Goal: Task Accomplishment & Management: Manage account settings

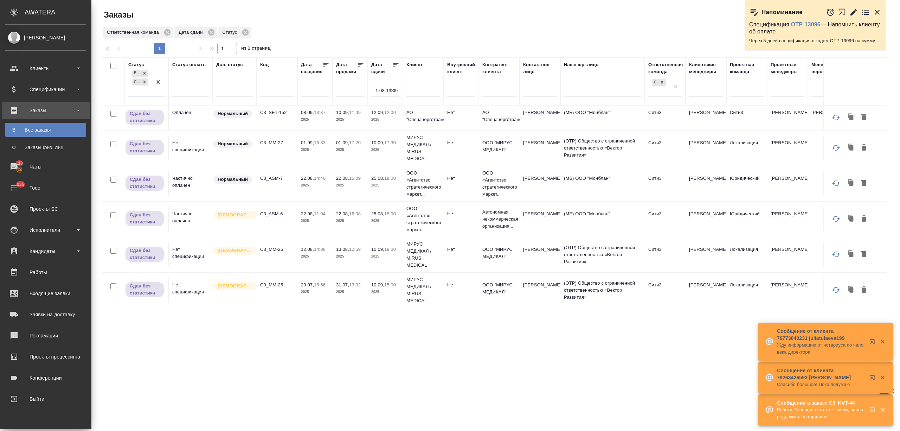
scroll to position [6, 0]
click at [873, 407] on icon "button" at bounding box center [874, 411] width 8 height 8
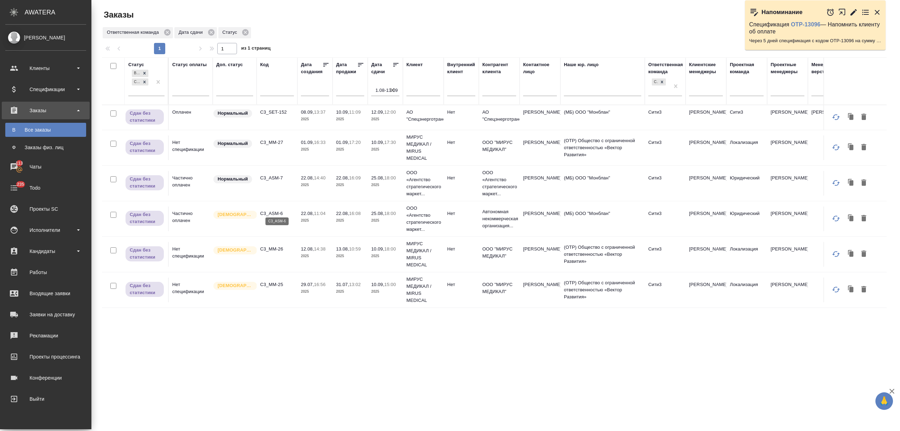
click at [275, 210] on p "C3_ASM-6" at bounding box center [277, 213] width 34 height 7
click at [273, 174] on p "C3_ASM-7" at bounding box center [277, 177] width 34 height 7
click at [285, 111] on p "C3_SET-152" at bounding box center [277, 112] width 34 height 7
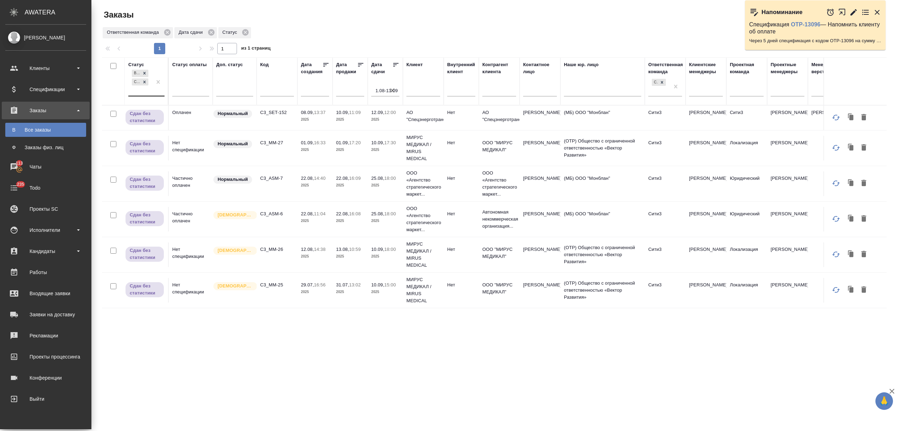
click at [149, 92] on div "Выполнен Сдан без статистики" at bounding box center [140, 81] width 24 height 27
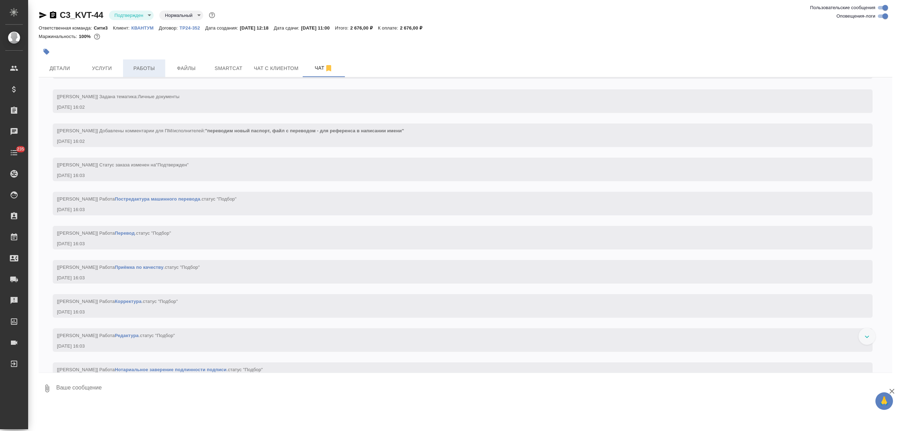
click at [130, 68] on span "Работы" at bounding box center [144, 68] width 34 height 9
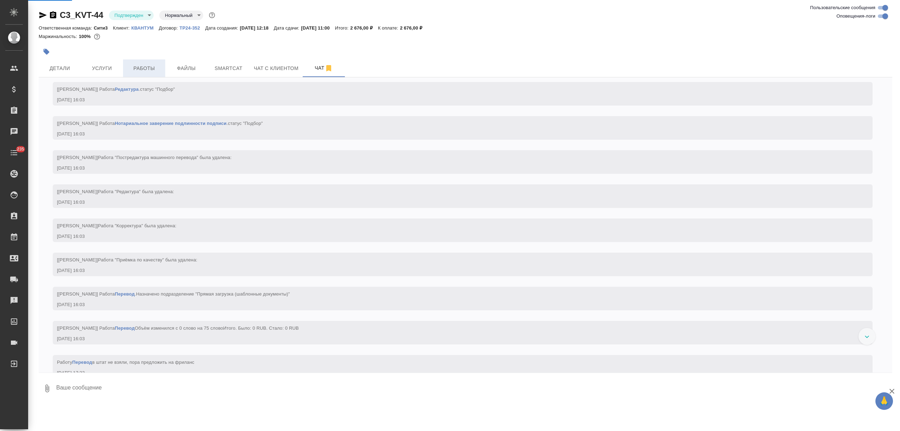
scroll to position [345, 0]
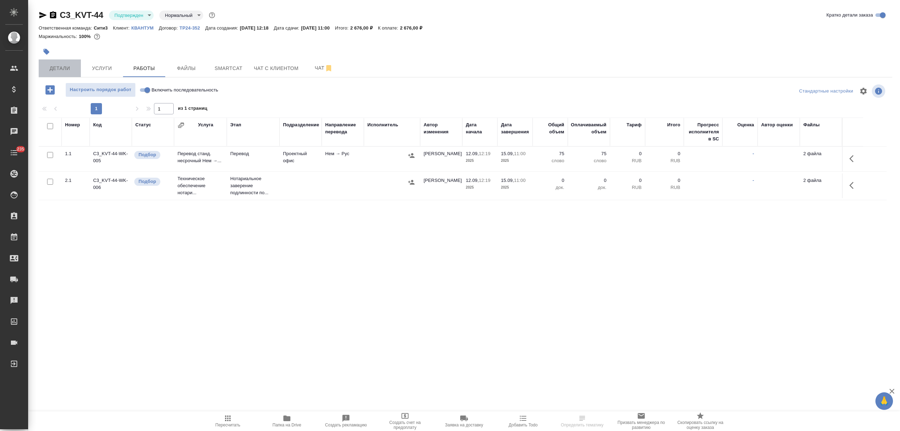
click at [72, 64] on span "Детали" at bounding box center [60, 68] width 34 height 9
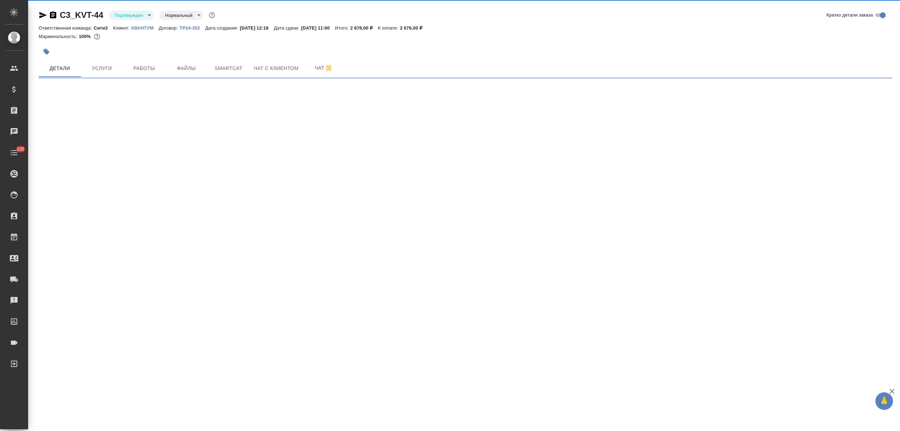
select select "RU"
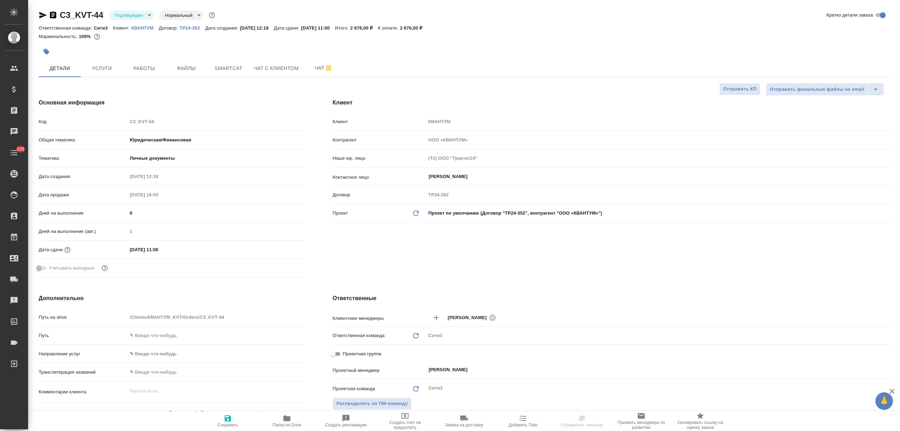
type textarea "x"
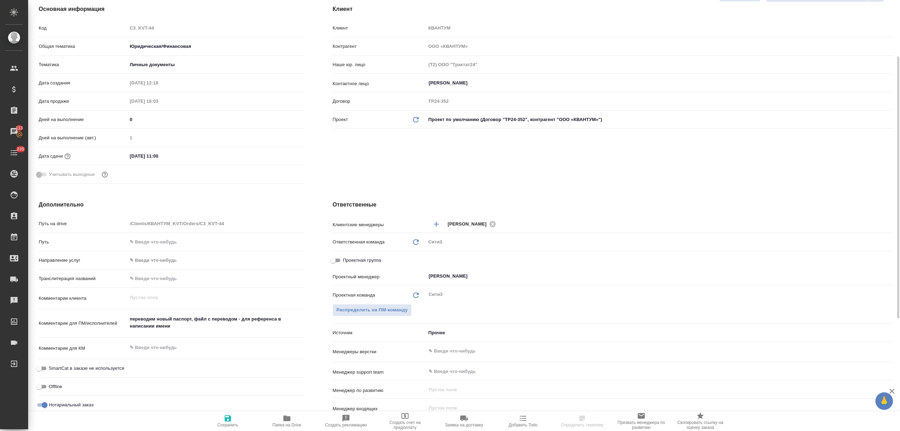
drag, startPoint x: 468, startPoint y: 279, endPoint x: 417, endPoint y: 279, distance: 51.7
click at [417, 279] on div "Проектный менеджер Никитина Татьяна ​" at bounding box center [613, 276] width 560 height 12
click at [466, 278] on input "[PERSON_NAME]" at bounding box center [647, 276] width 439 height 8
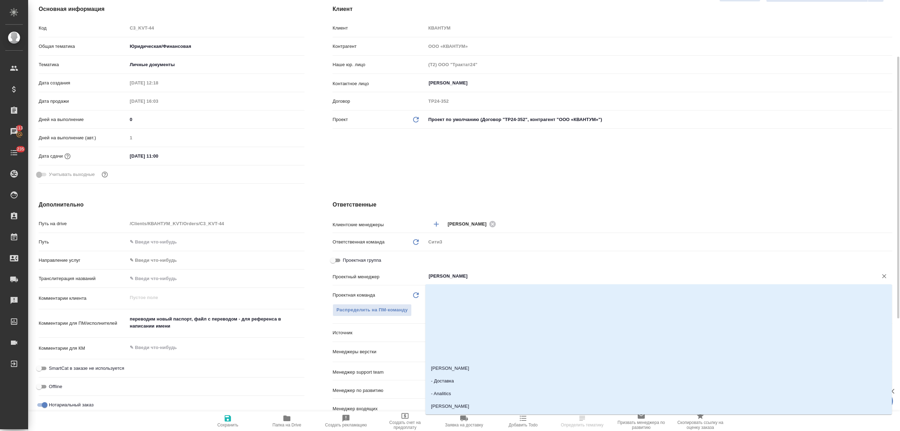
type textarea "x"
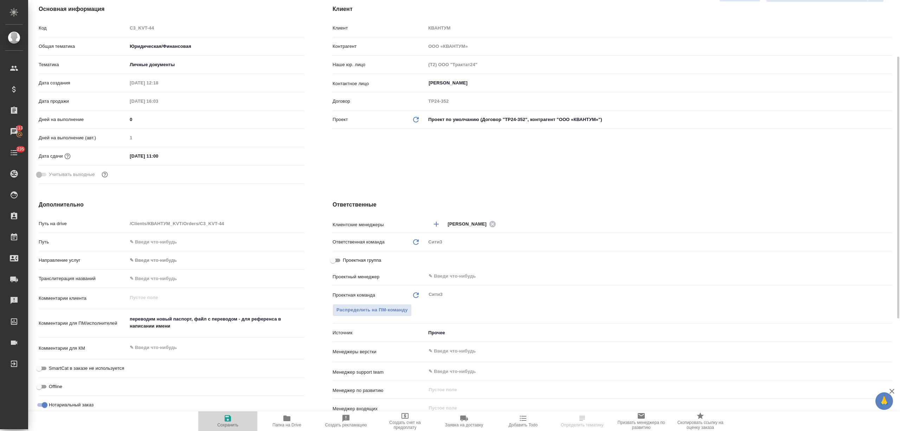
click at [224, 423] on span "Сохранить" at bounding box center [227, 424] width 21 height 5
type textarea "x"
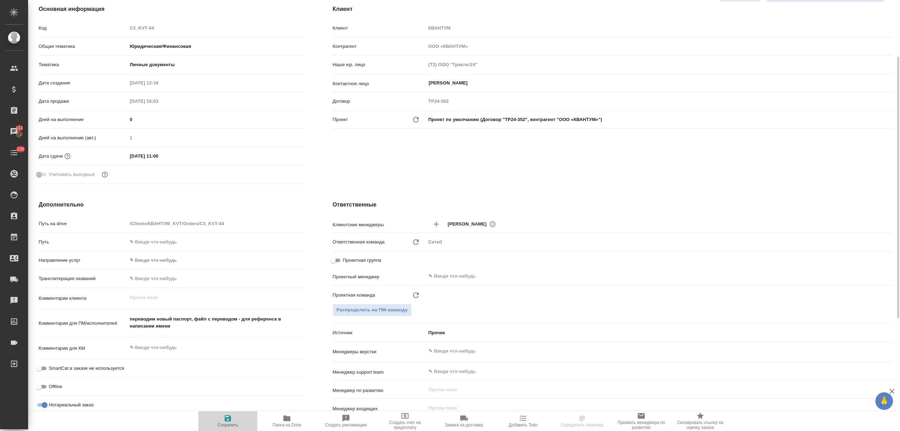
type textarea "x"
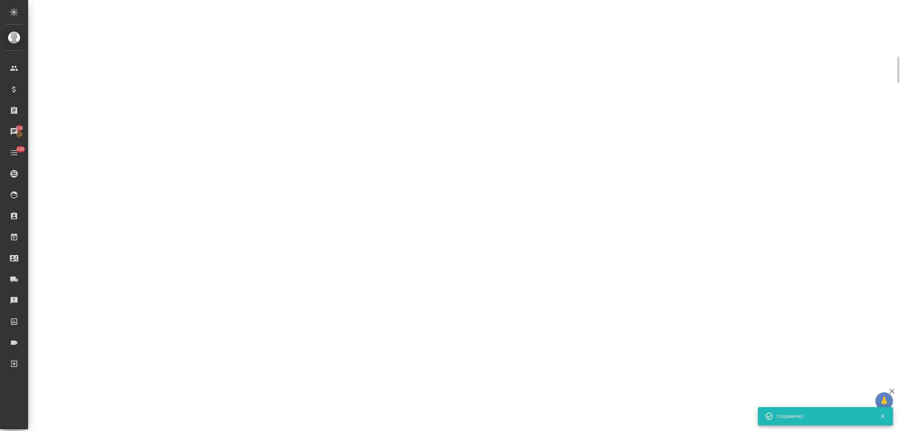
select select "RU"
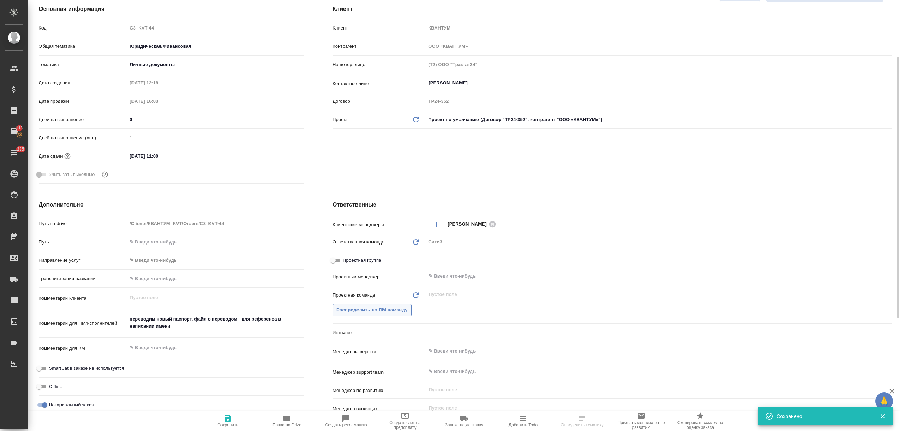
type textarea "x"
click at [368, 310] on span "Распределить на ПМ-команду" at bounding box center [372, 310] width 71 height 8
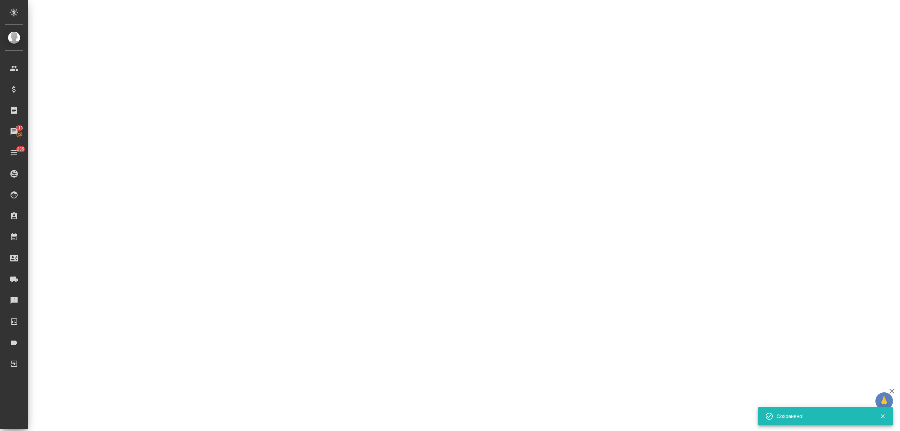
click at [424, 218] on div ".cls-1 fill:#fff; AWATERA Nikitina Tatiana Клиенты Спецификации Заказы 113 Чаты…" at bounding box center [450, 215] width 900 height 431
select select "RU"
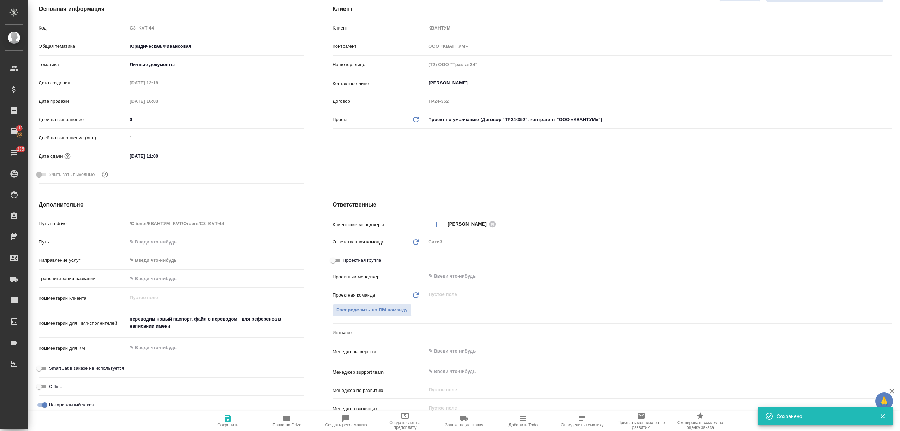
type textarea "x"
click at [377, 306] on span "Распределить на ПМ-команду" at bounding box center [372, 310] width 71 height 8
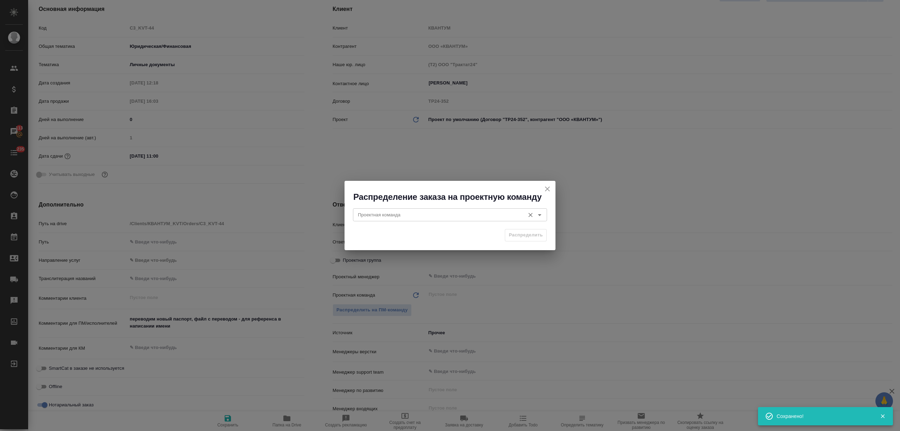
click at [395, 211] on input "Проектная команда" at bounding box center [438, 214] width 166 height 8
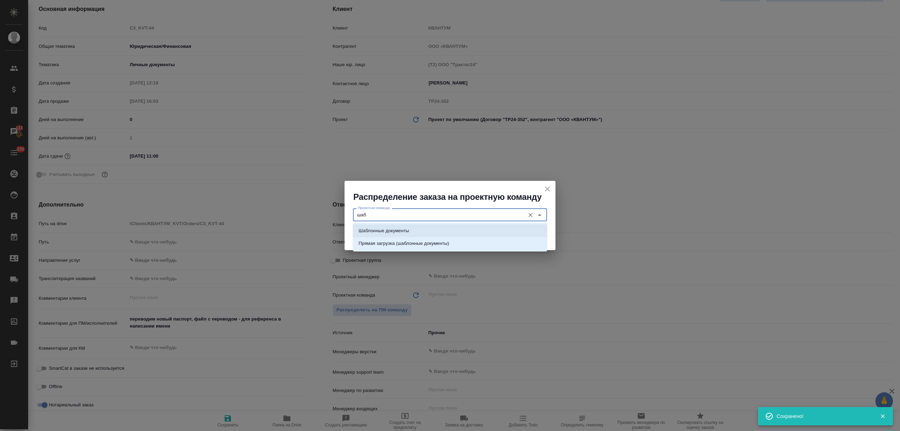
click at [394, 224] on li "Шаблонные документы" at bounding box center [450, 230] width 194 height 13
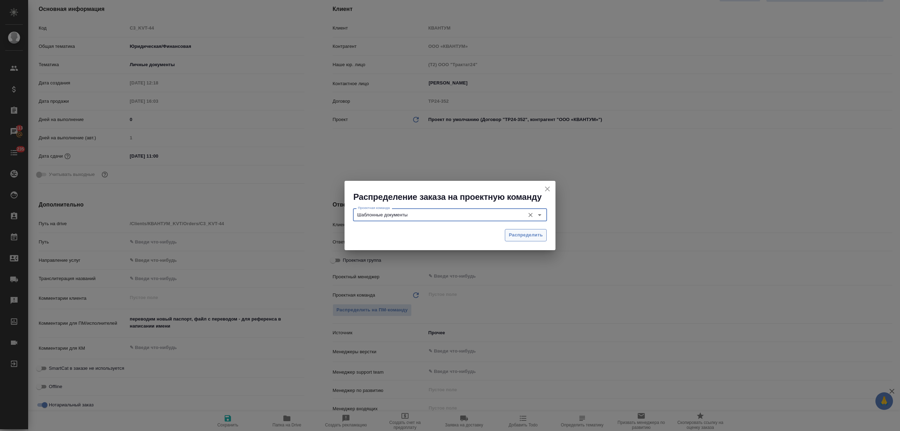
type input "Шаблонные документы"
click at [517, 233] on span "Распределить" at bounding box center [526, 235] width 34 height 8
type textarea "x"
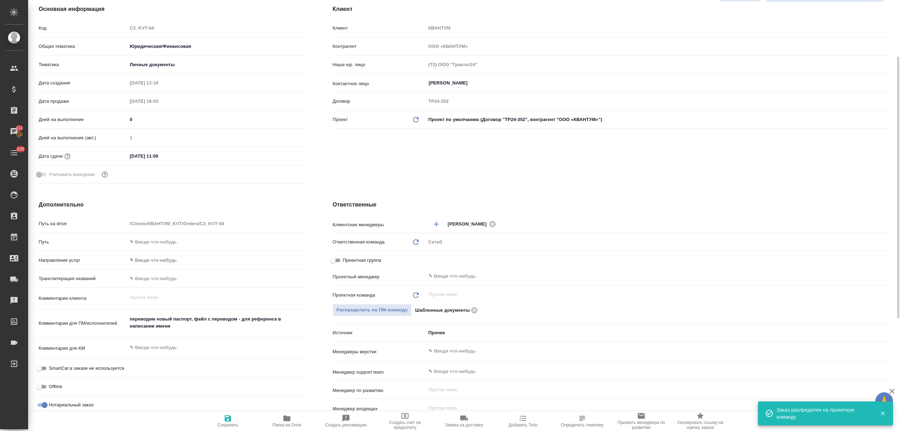
click at [232, 422] on span "Сохранить" at bounding box center [228, 420] width 51 height 13
type textarea "x"
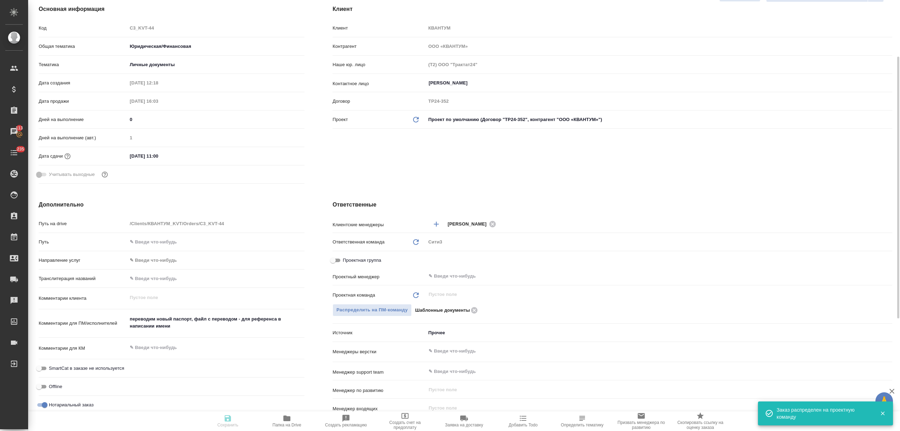
type textarea "x"
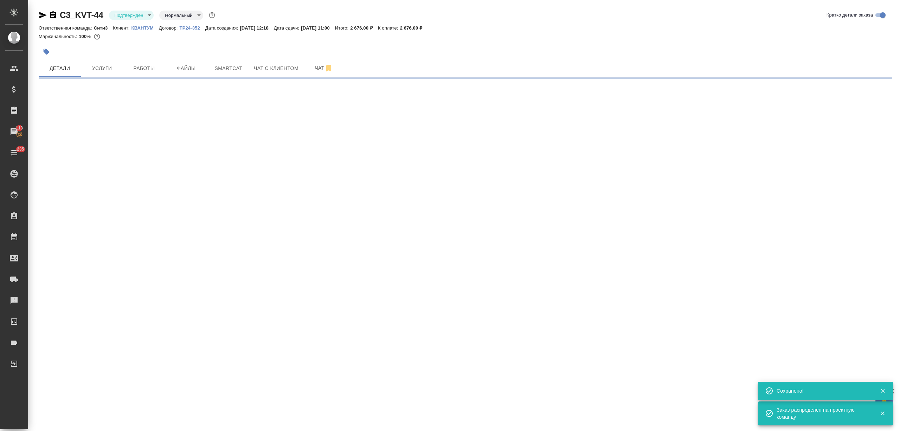
select select "RU"
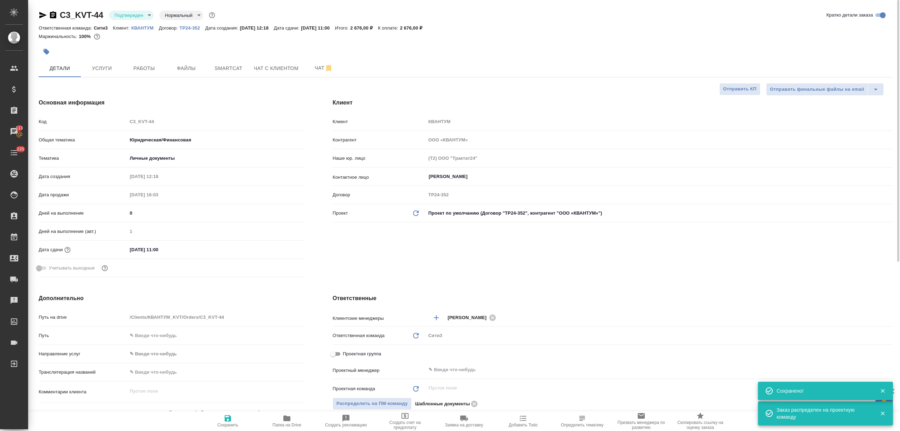
type textarea "x"
click at [39, 14] on icon "button" at bounding box center [43, 15] width 8 height 8
type textarea "x"
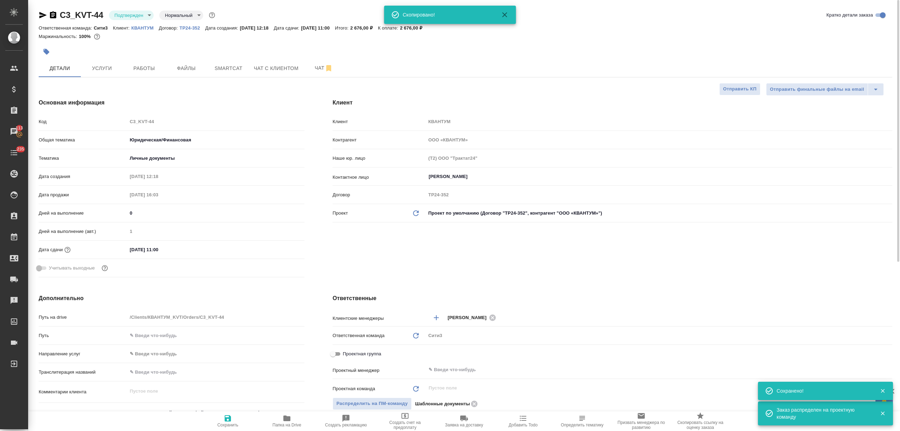
type textarea "x"
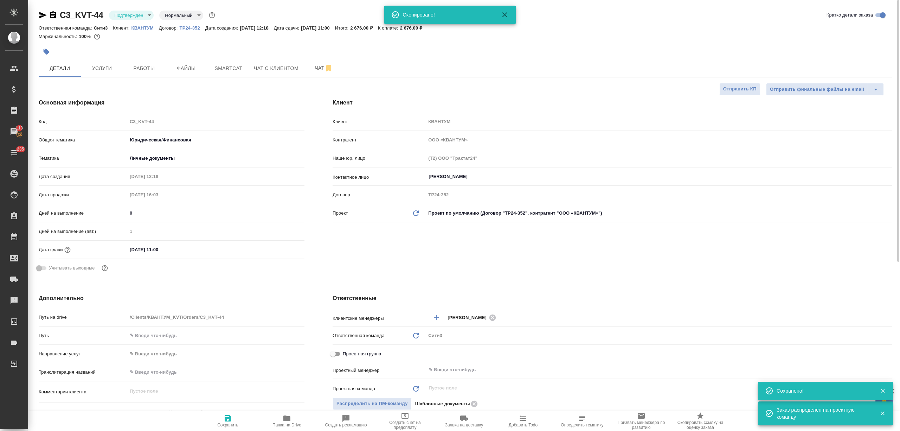
type textarea "x"
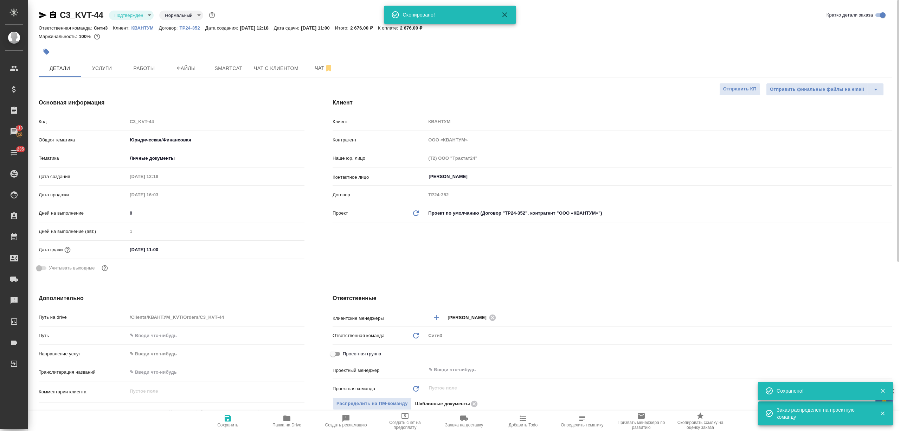
type textarea "x"
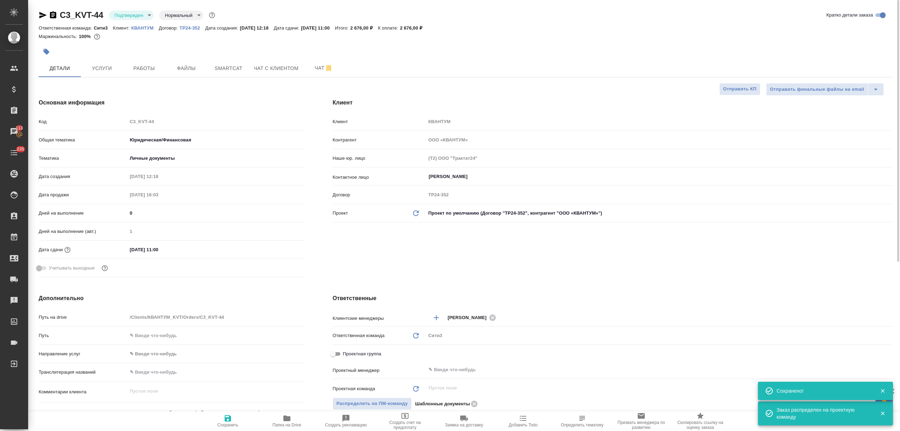
type textarea "x"
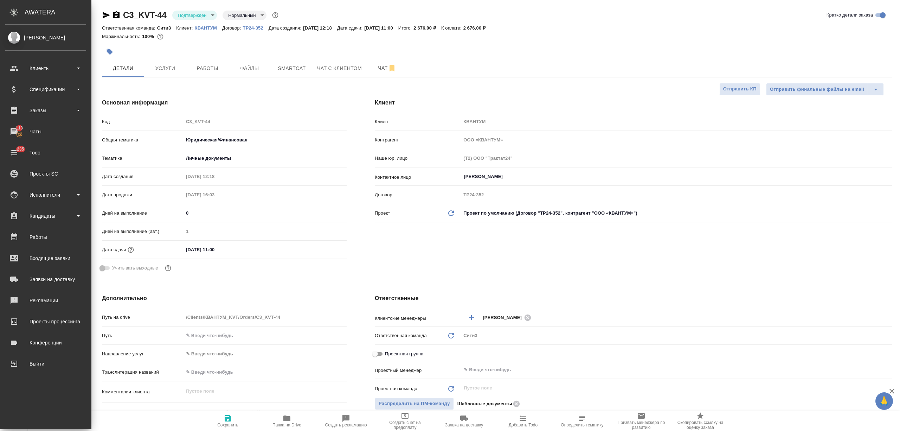
type textarea "x"
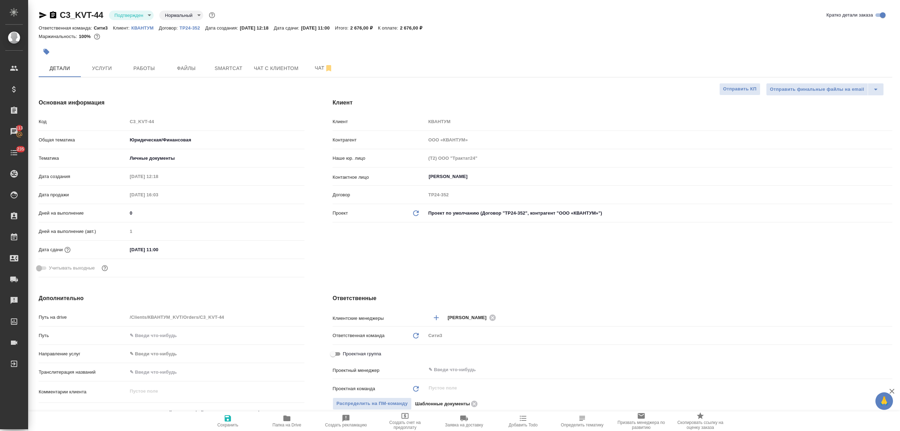
type textarea "x"
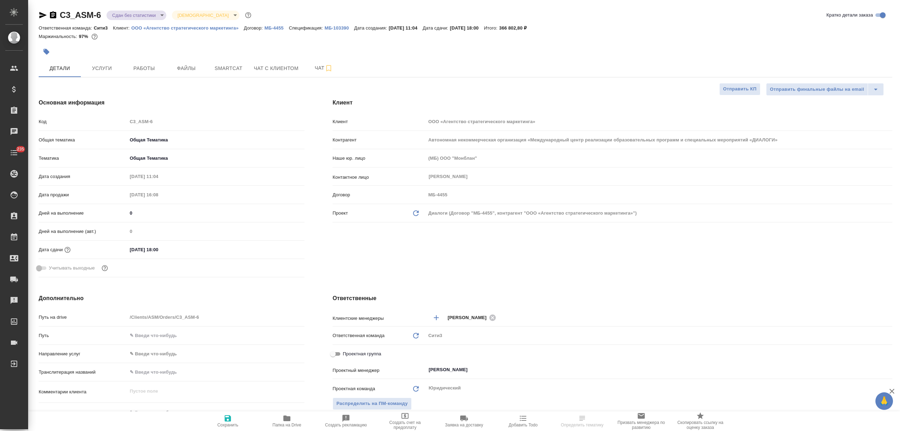
select select "RU"
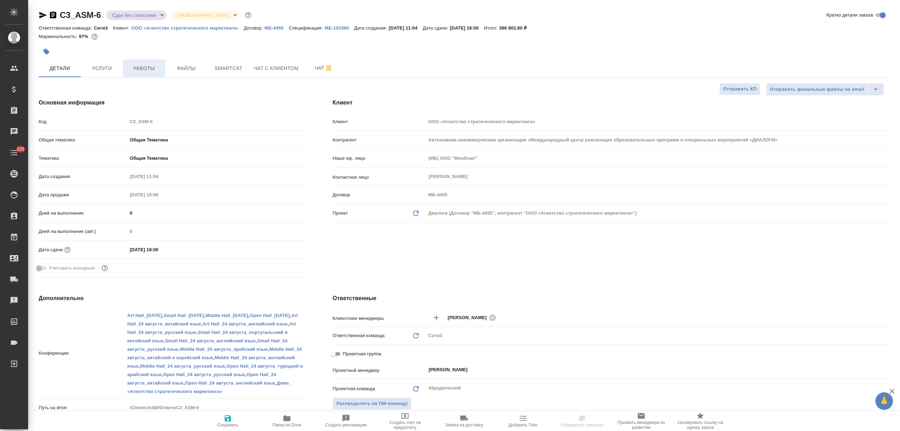
click at [143, 62] on button "Работы" at bounding box center [144, 68] width 42 height 18
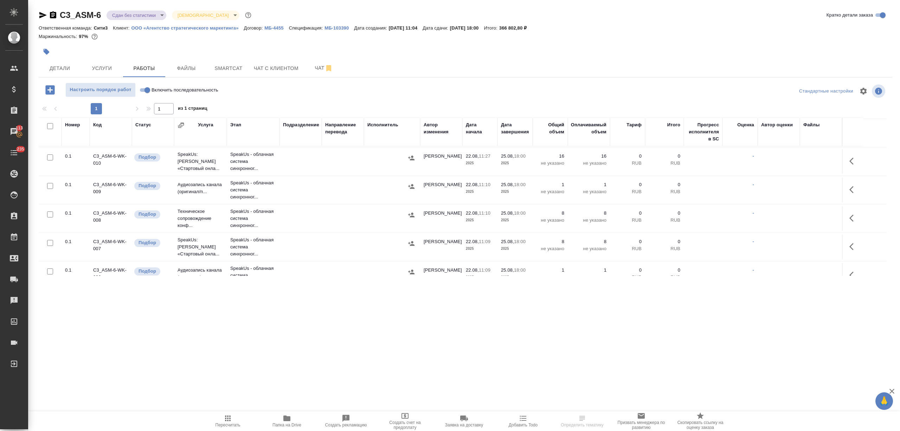
scroll to position [128, 0]
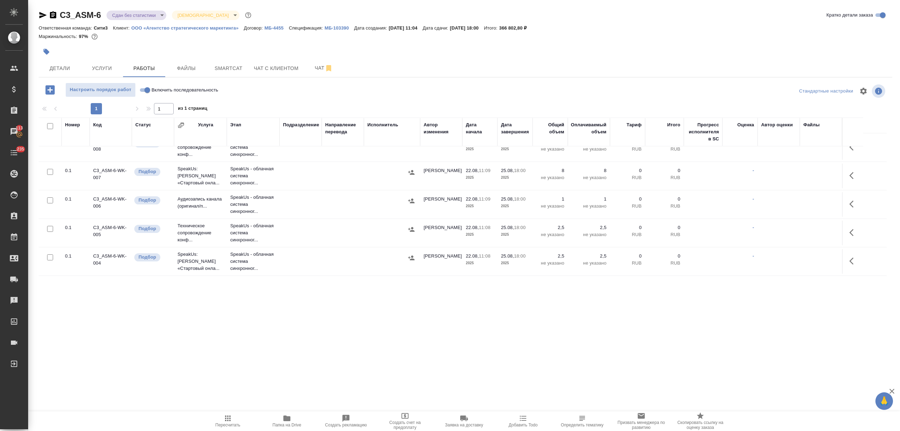
click at [43, 13] on icon "button" at bounding box center [42, 15] width 7 height 6
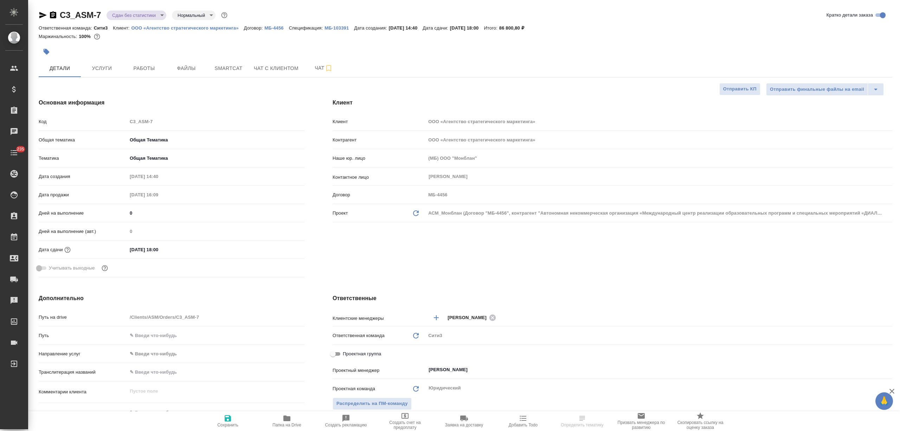
select select "RU"
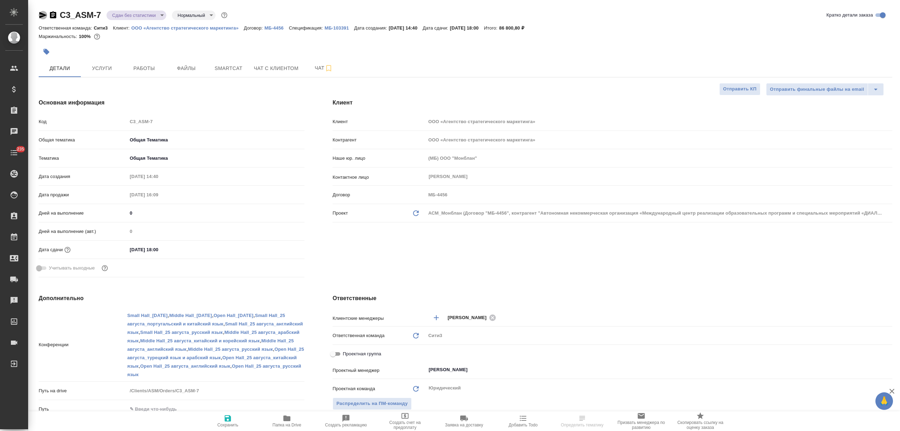
click at [41, 12] on icon "button" at bounding box center [43, 15] width 8 height 8
select select "RU"
type textarea "x"
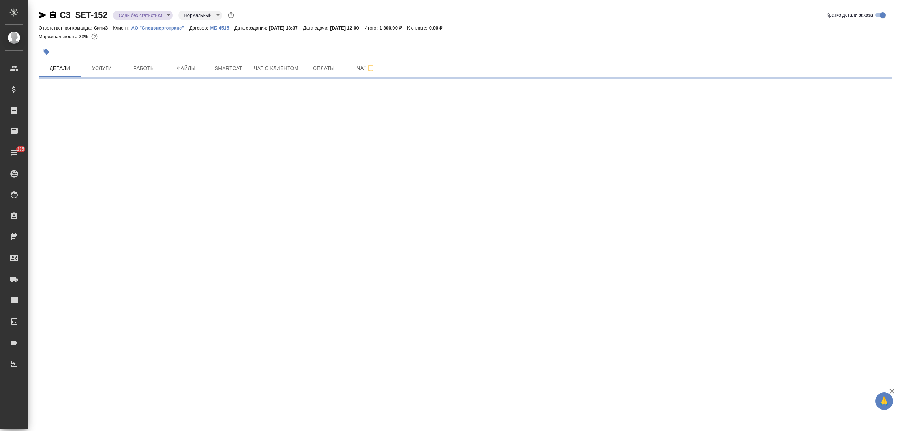
select select "RU"
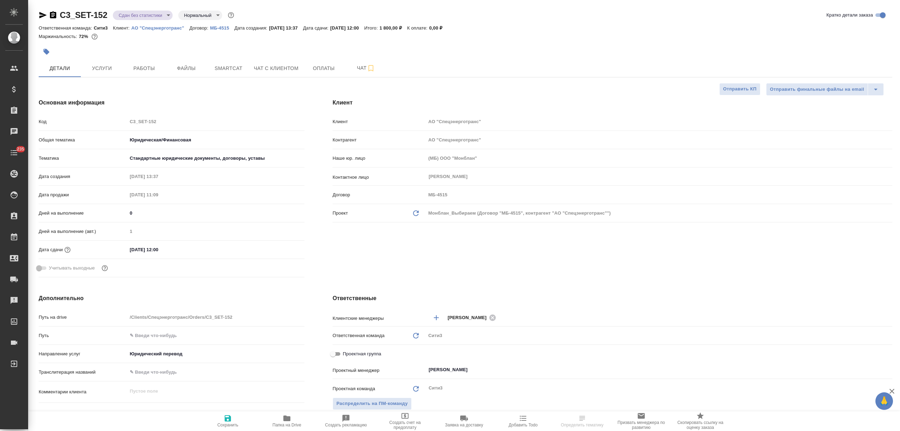
type textarea "x"
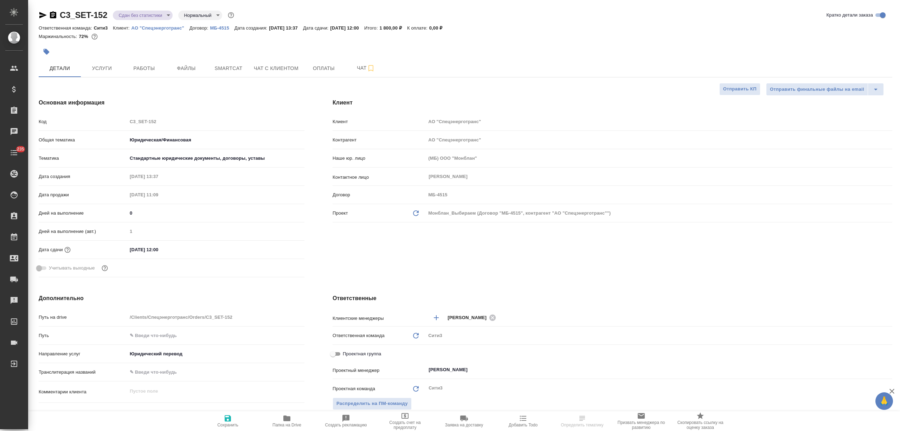
type textarea "x"
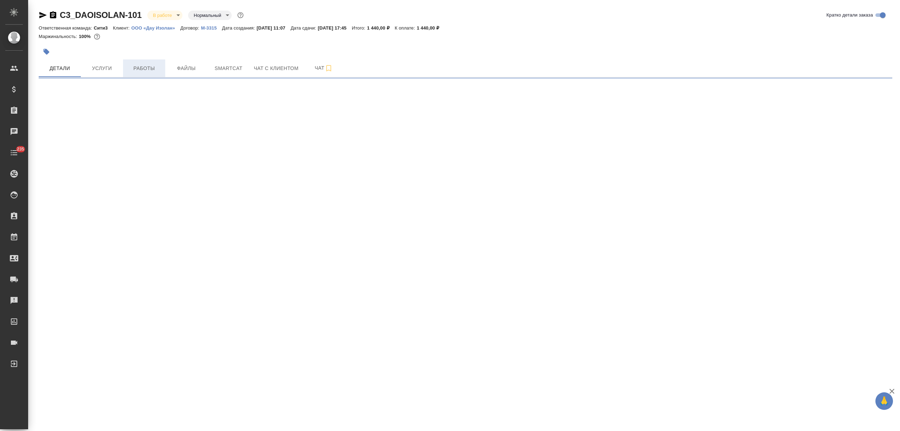
click at [141, 67] on span "Работы" at bounding box center [144, 68] width 34 height 9
select select "RU"
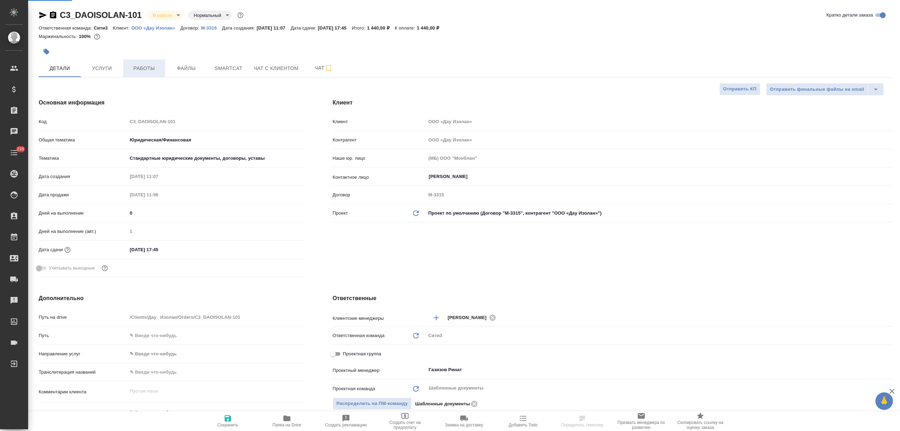
type textarea "x"
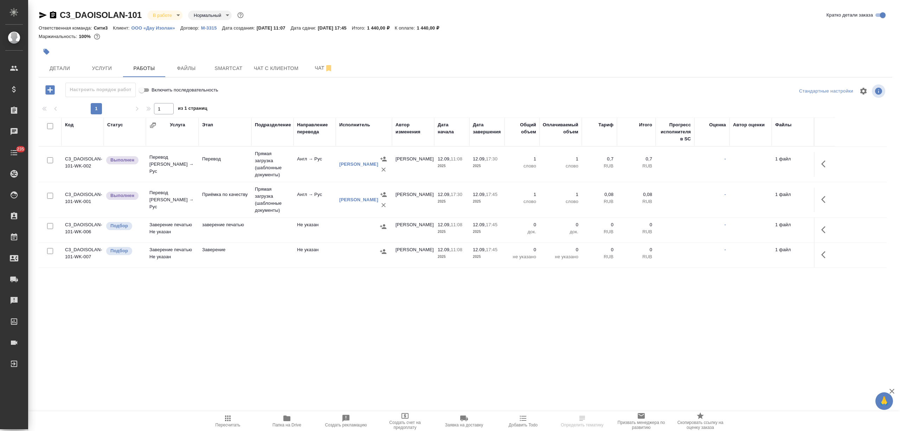
click at [212, 172] on td "Перевод" at bounding box center [225, 164] width 53 height 25
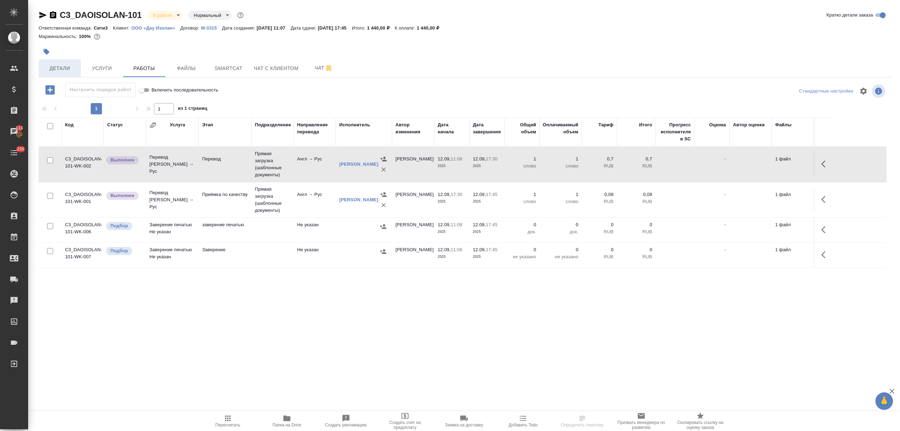
click at [70, 65] on span "Детали" at bounding box center [60, 68] width 34 height 9
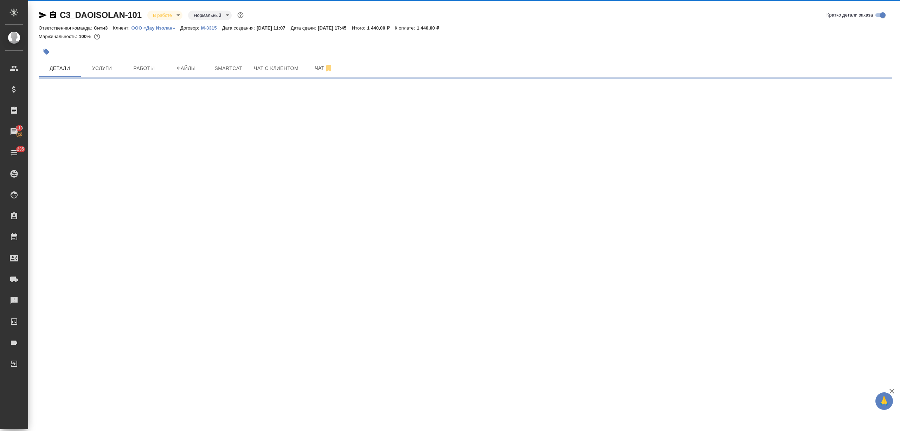
select select "RU"
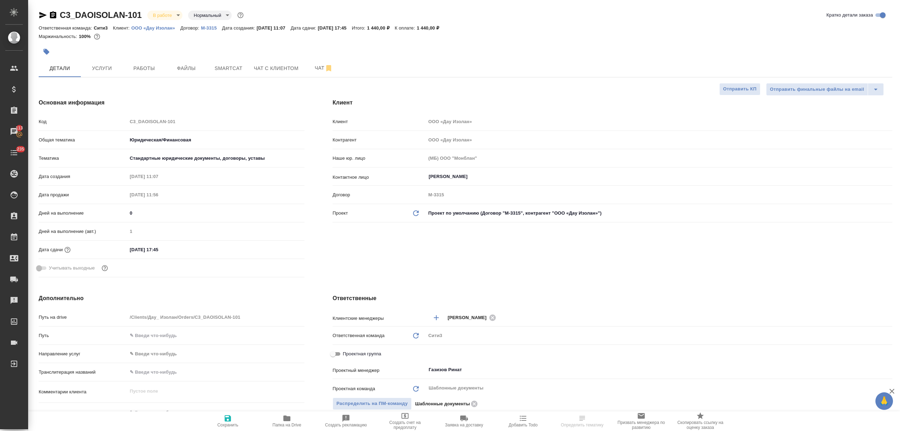
type textarea "x"
click at [134, 248] on input "12.09.2025 17:45" at bounding box center [159, 249] width 62 height 10
type input "15.09.2025 17:45"
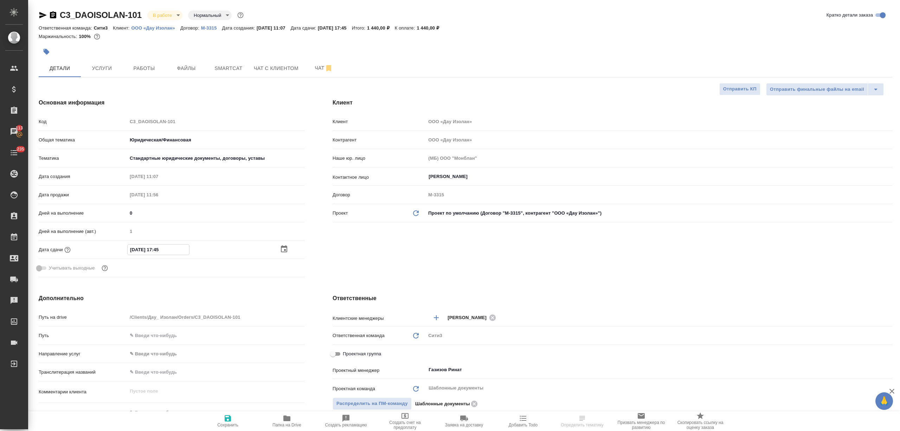
type textarea "x"
type input "15.09.2025 17:45"
click at [237, 423] on span "Сохранить" at bounding box center [227, 424] width 21 height 5
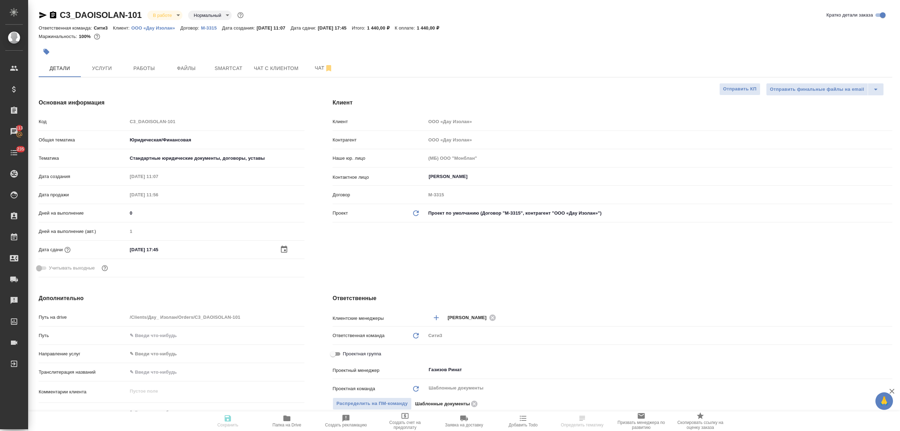
type textarea "x"
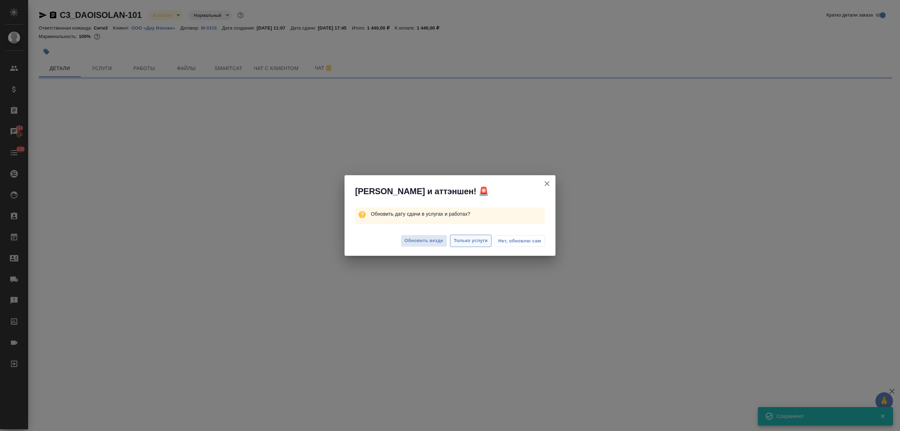
click at [461, 241] on span "Только услуги" at bounding box center [471, 241] width 34 height 8
select select "RU"
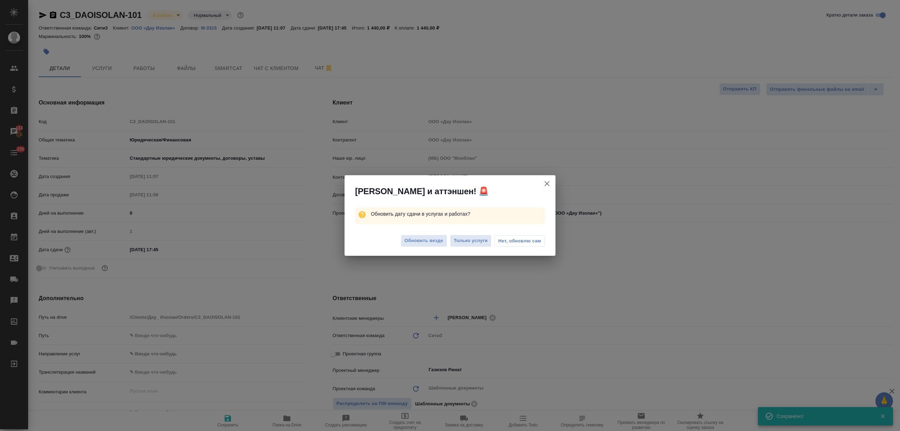
type textarea "x"
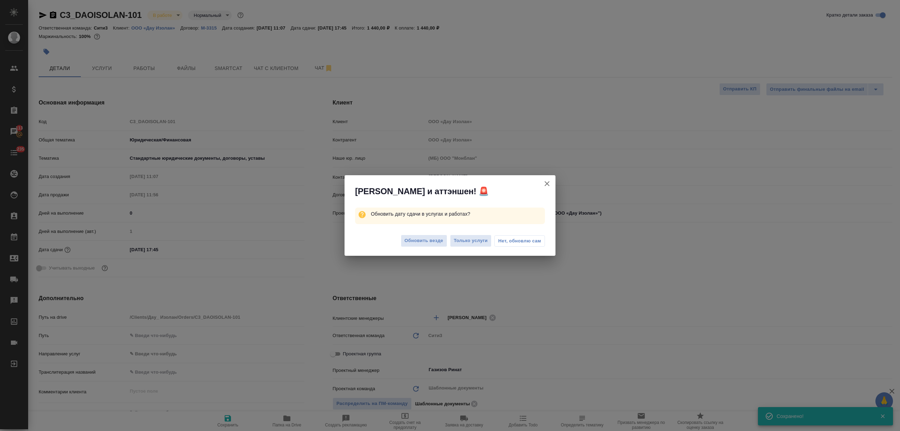
type textarea "x"
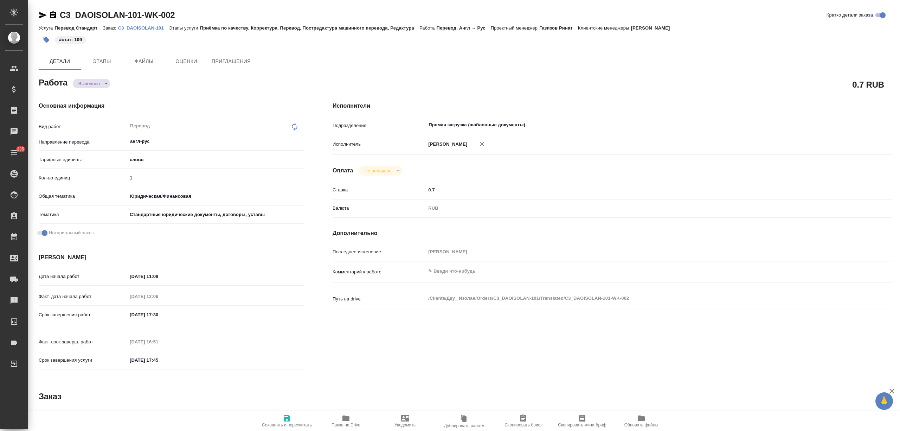
type textarea "x"
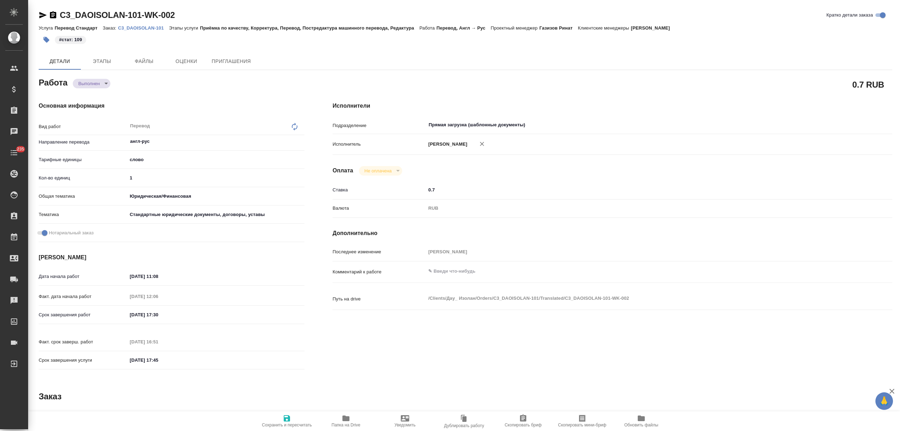
type textarea "x"
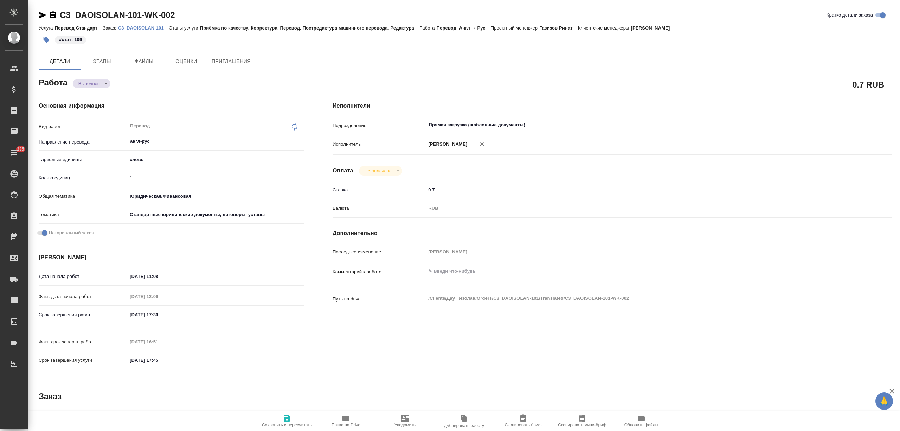
type textarea "x"
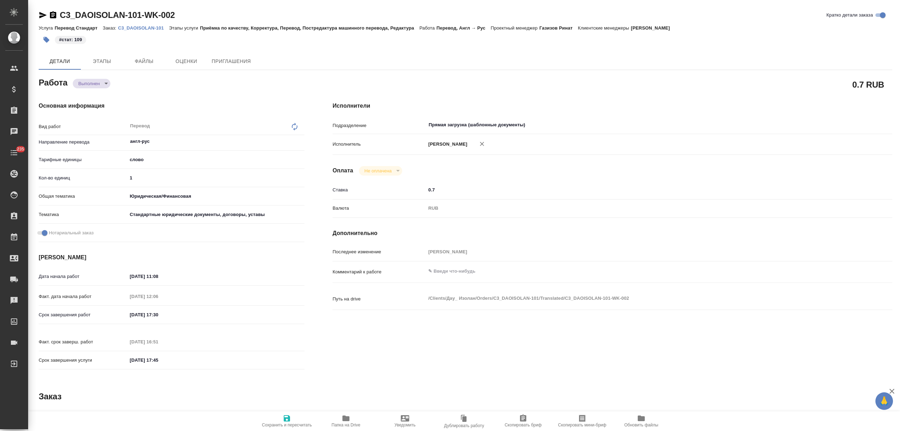
type textarea "x"
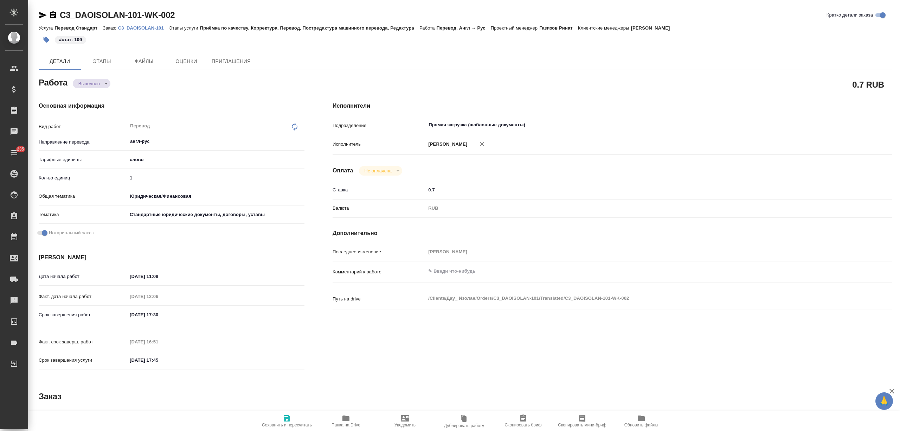
type textarea "x"
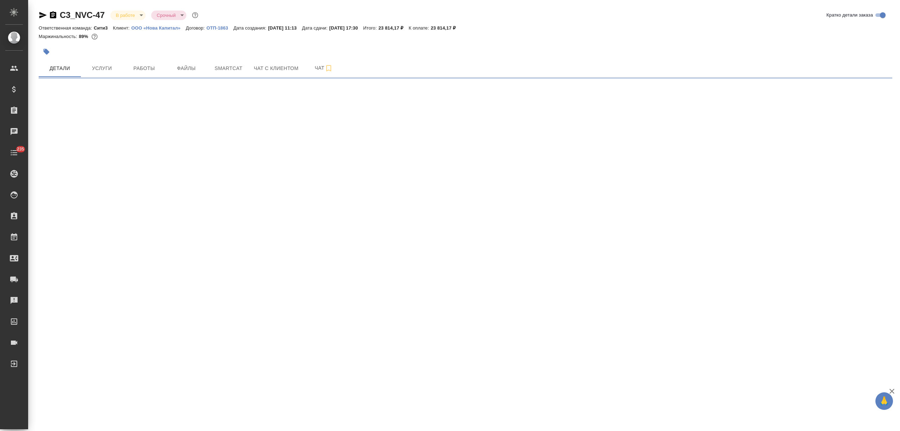
select select "RU"
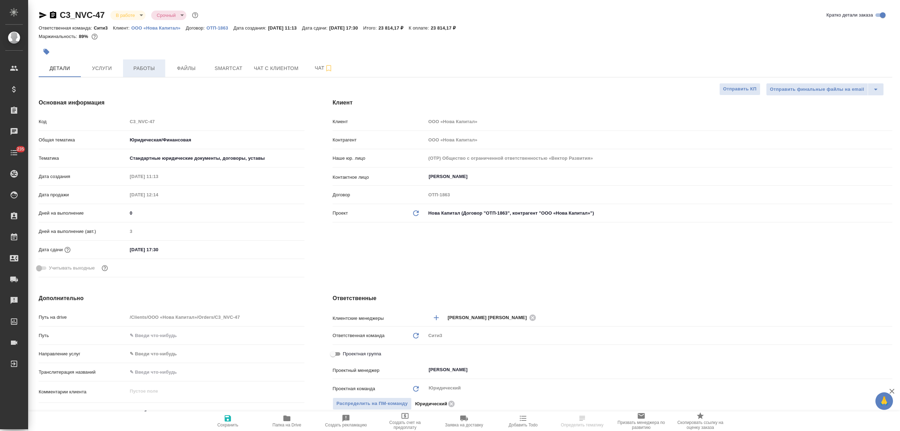
type textarea "x"
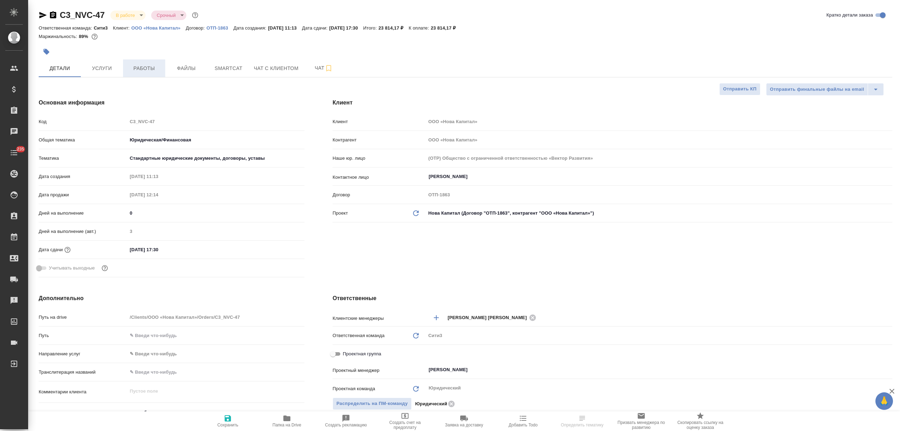
type textarea "x"
click at [138, 66] on span "Работы" at bounding box center [144, 68] width 34 height 9
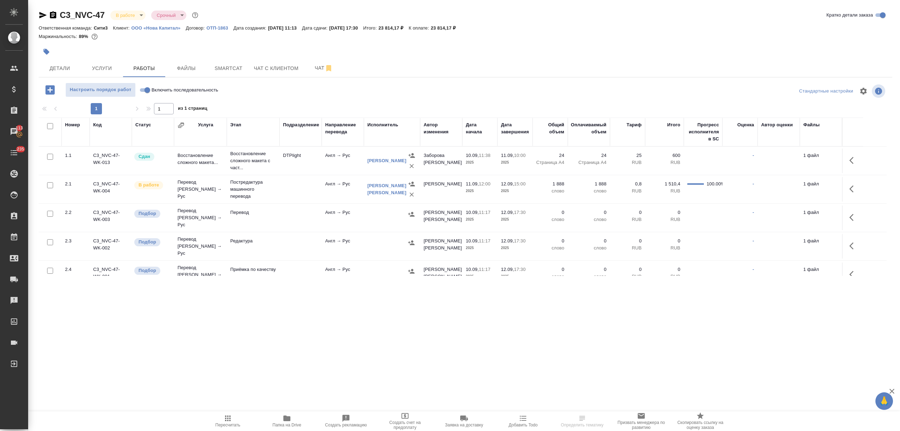
click at [273, 416] on span "Папка на Drive" at bounding box center [287, 420] width 51 height 13
click at [40, 12] on icon "button" at bounding box center [42, 15] width 7 height 6
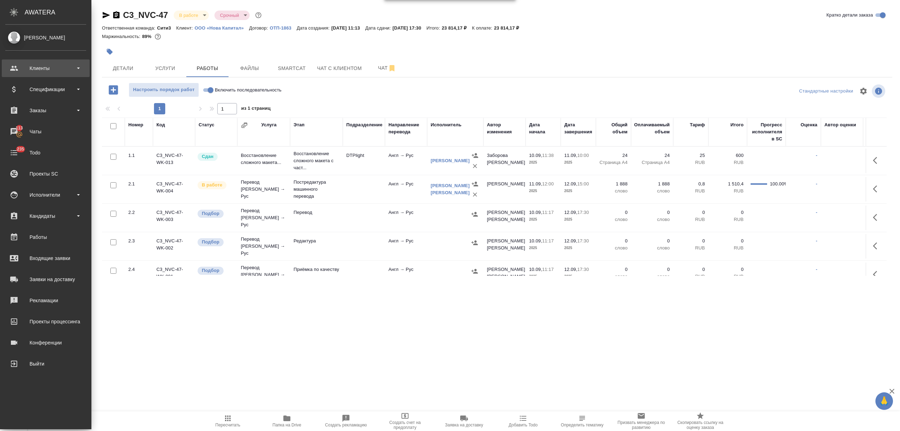
click at [32, 68] on div "Клиенты" at bounding box center [45, 68] width 81 height 11
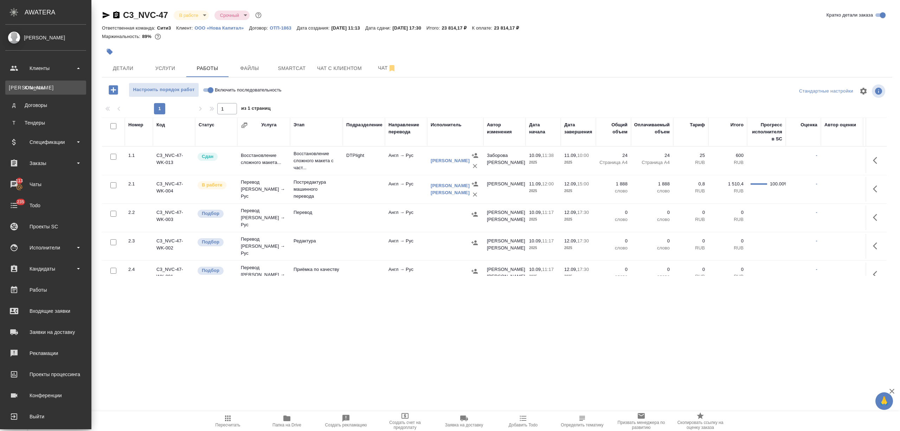
click at [40, 89] on div "Клиенты" at bounding box center [46, 87] width 74 height 7
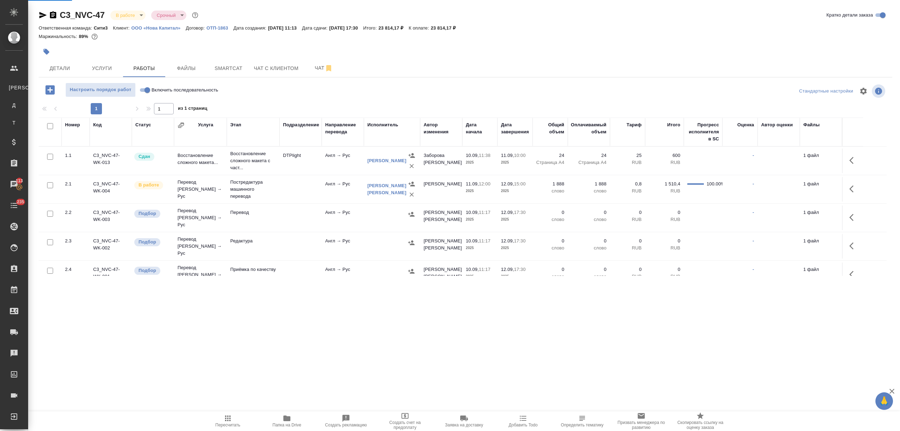
select select "RU"
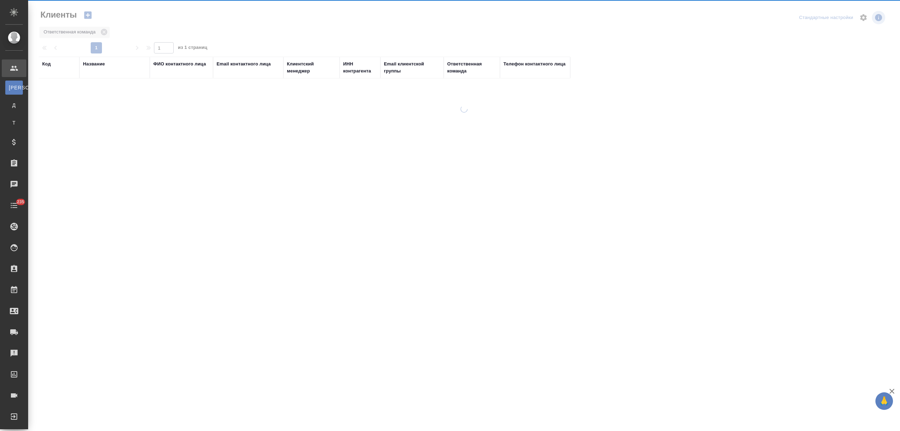
click at [90, 63] on div "Название" at bounding box center [94, 63] width 22 height 7
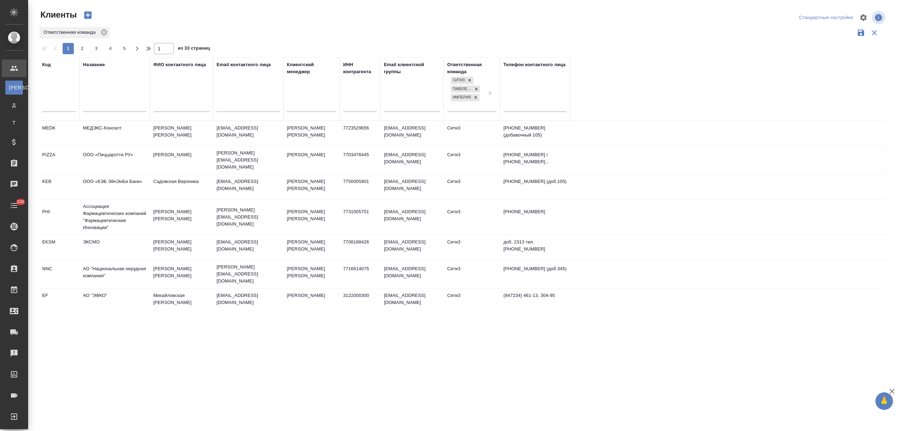
click at [97, 105] on input "text" at bounding box center [114, 107] width 63 height 9
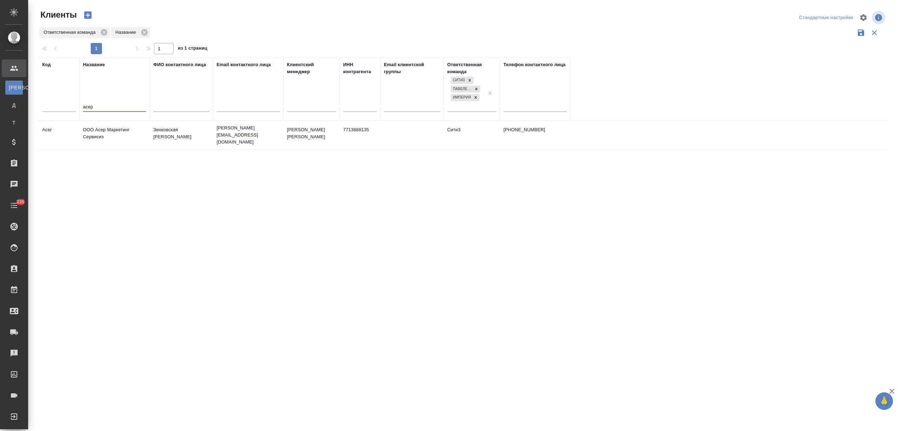
type input "асер"
click at [107, 128] on td "ООО Асер Маркетинг Сервисиз" at bounding box center [114, 135] width 70 height 25
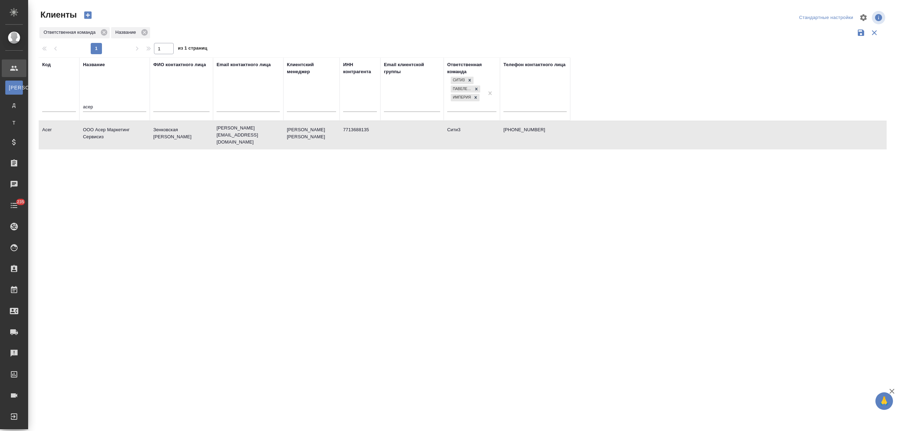
click at [107, 128] on td "ООО Асер Маркетинг Сервисиз" at bounding box center [114, 135] width 70 height 25
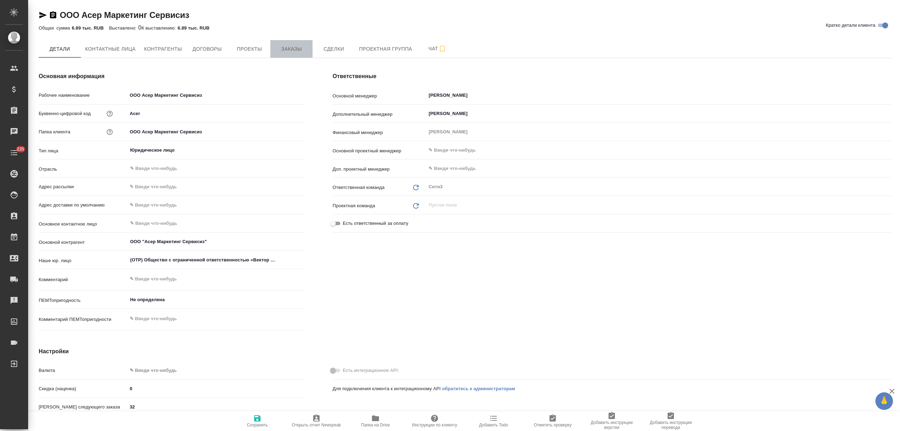
click at [283, 47] on span "Заказы" at bounding box center [292, 49] width 34 height 9
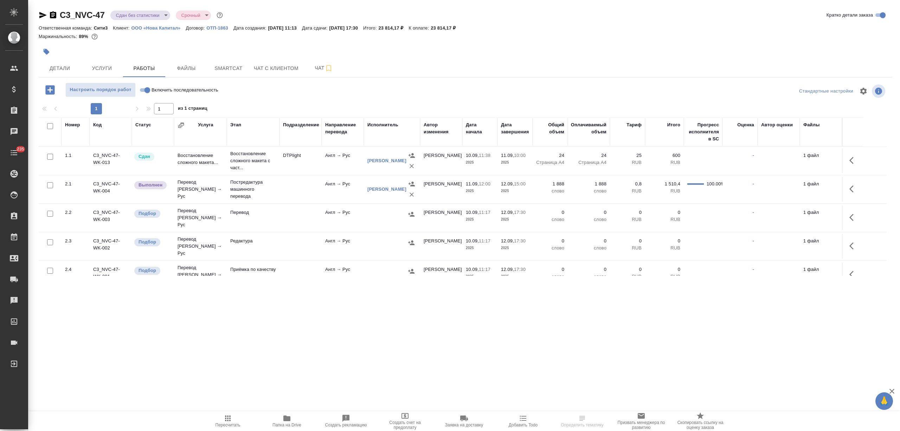
click at [297, 417] on span "Папка на Drive" at bounding box center [287, 420] width 51 height 13
drag, startPoint x: 105, startPoint y: 13, endPoint x: 56, endPoint y: 17, distance: 48.7
click at [56, 17] on div "C3_NVC-47 Сдан без статистики distributed Срочный urgent" at bounding box center [132, 14] width 186 height 11
copy link "C3_NVC-47"
